Goal: Check status

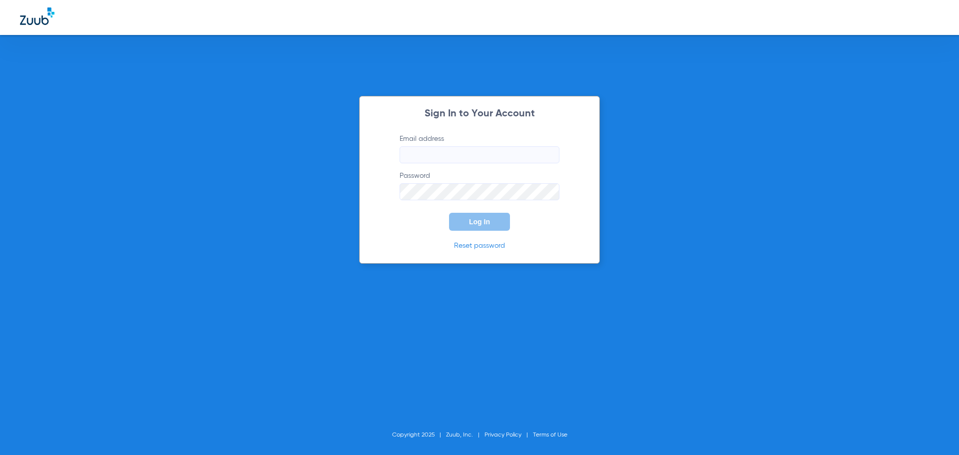
click at [439, 154] on input "Email address" at bounding box center [479, 154] width 160 height 17
click at [480, 154] on input "kristinaoldenburg85" at bounding box center [479, 154] width 160 height 17
type input "[EMAIL_ADDRESS][DOMAIN_NAME]"
click at [449, 213] on button "Log In" at bounding box center [479, 222] width 61 height 18
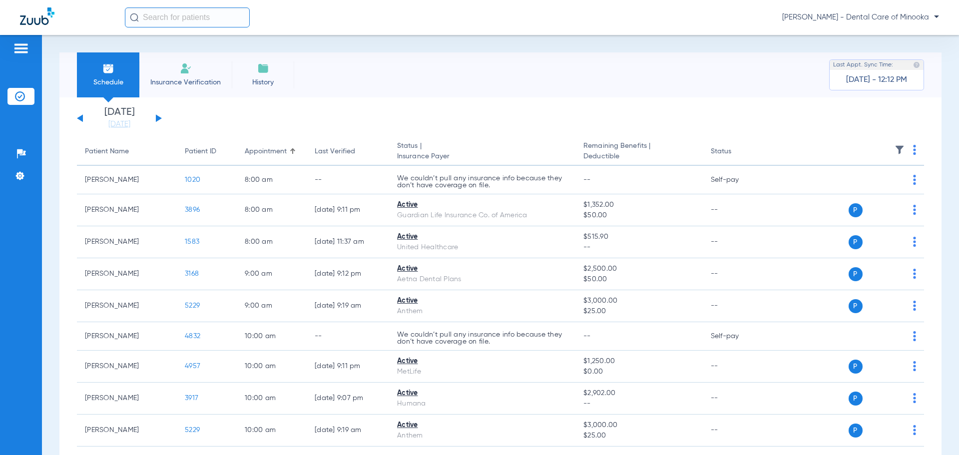
click at [158, 113] on div "[DATE] [DATE] [DATE] [DATE] [DATE] [DATE] [DATE] [DATE] [DATE] [DATE] [DATE] [D…" at bounding box center [119, 118] width 85 height 22
click at [157, 118] on button at bounding box center [159, 117] width 6 height 7
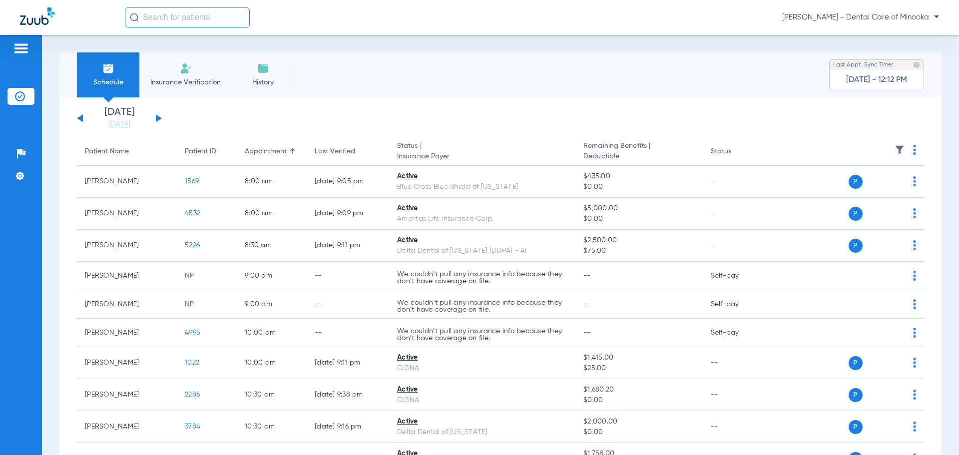
click at [157, 118] on button at bounding box center [159, 117] width 6 height 7
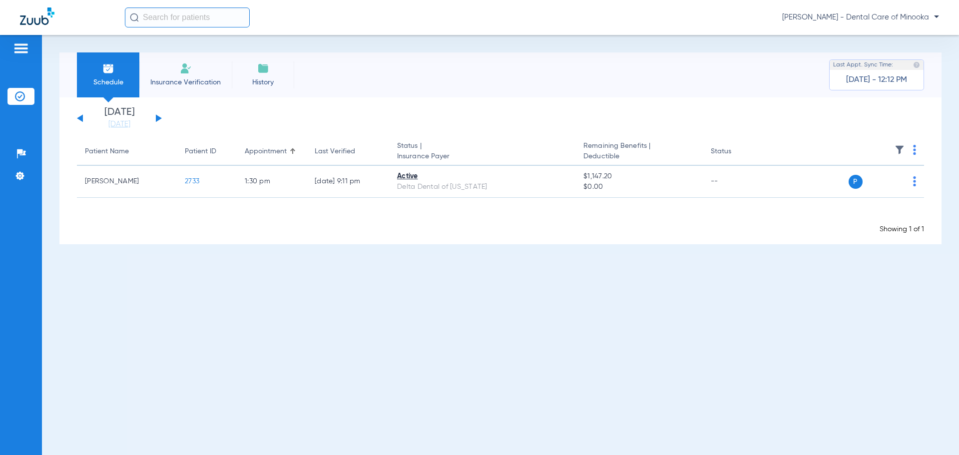
click at [157, 118] on button at bounding box center [159, 117] width 6 height 7
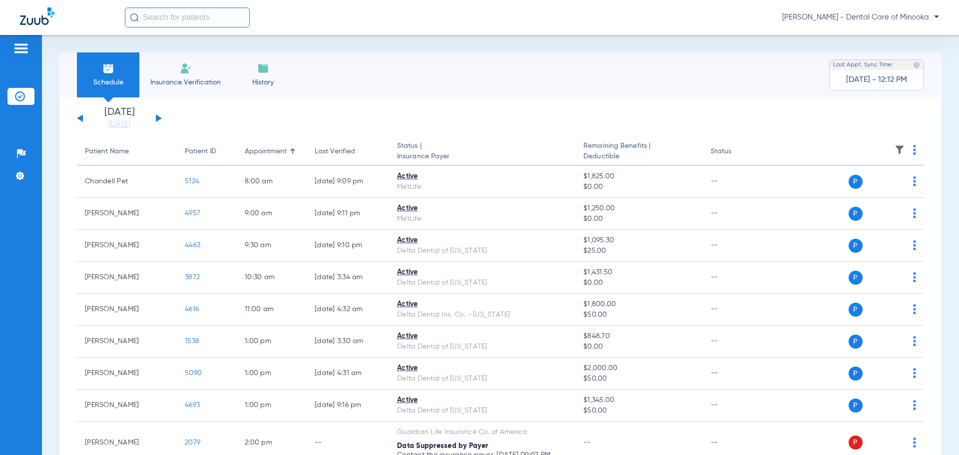
click at [157, 118] on button at bounding box center [159, 117] width 6 height 7
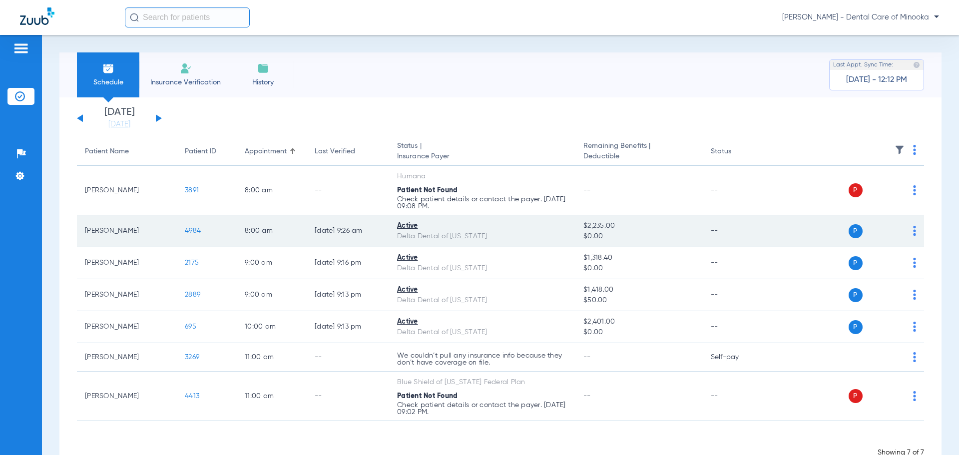
click at [586, 229] on span "$2,235.00" at bounding box center [638, 226] width 111 height 10
